Goal: Submit feedback/report problem

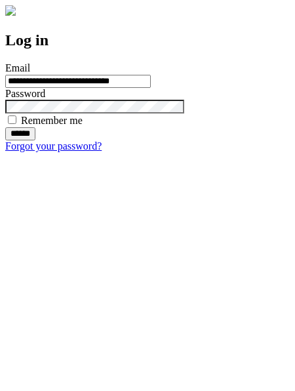
type input "**********"
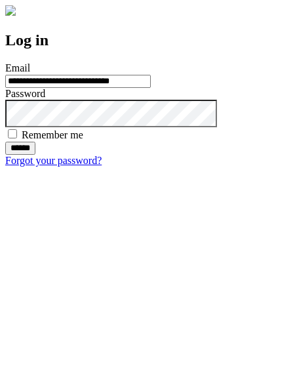
click at [35, 155] on input "******" at bounding box center [20, 148] width 30 height 13
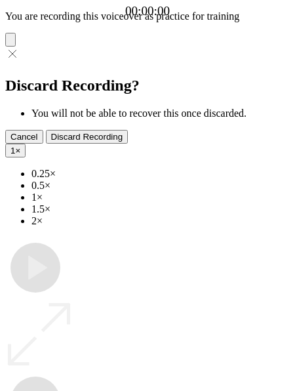
type input "**********"
